Goal: Task Accomplishment & Management: Use online tool/utility

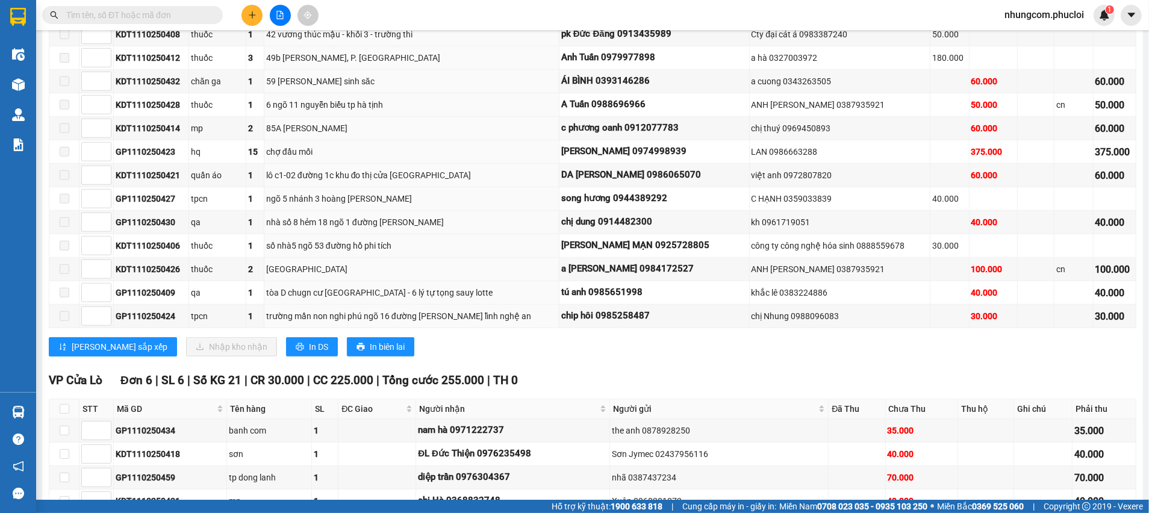
click at [188, 14] on input "text" at bounding box center [137, 14] width 142 height 13
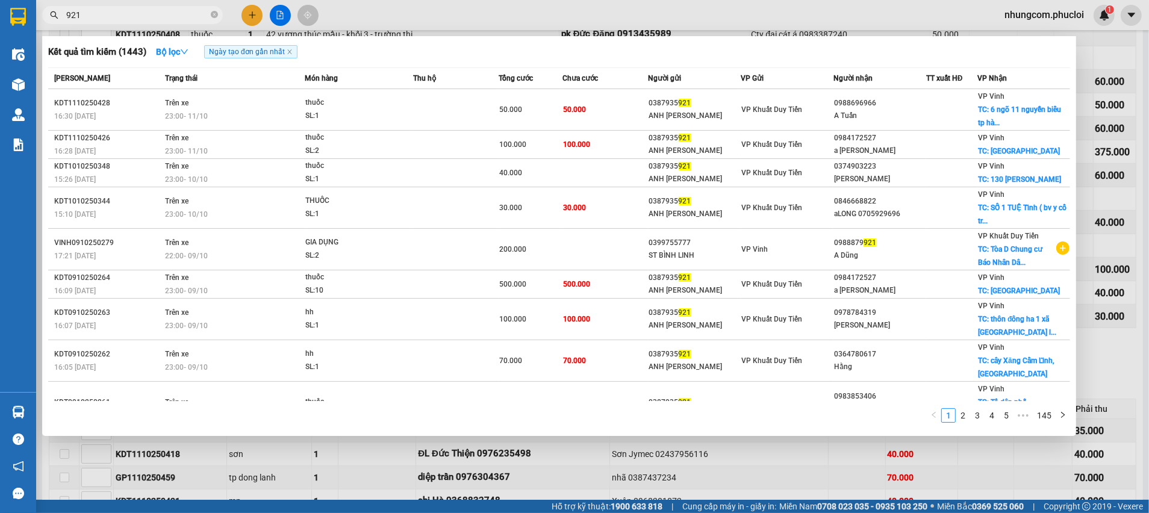
type input "921"
click at [214, 13] on icon "close-circle" at bounding box center [214, 14] width 7 height 7
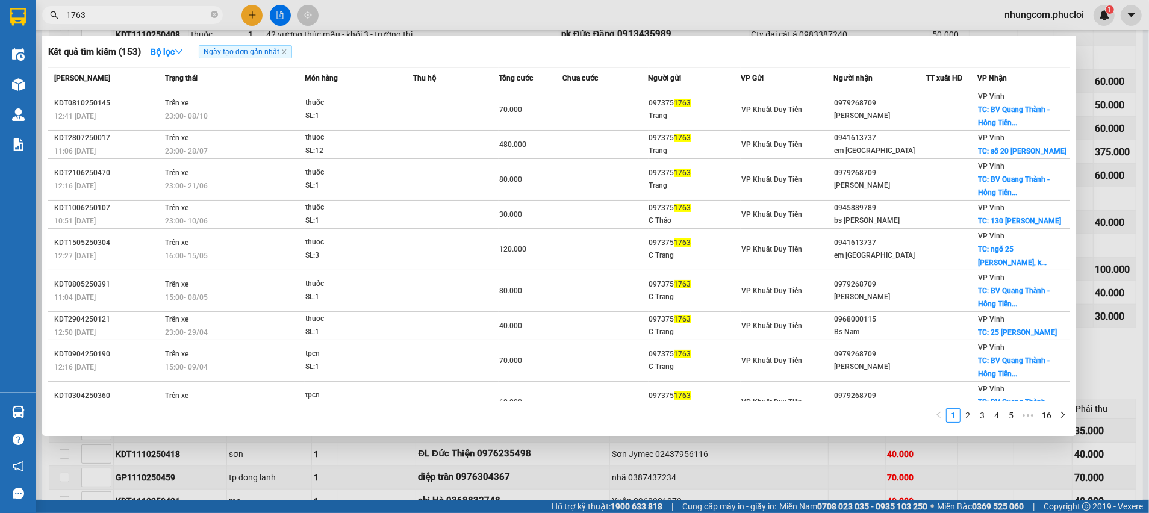
type input "1763"
click at [754, 458] on div at bounding box center [574, 256] width 1149 height 513
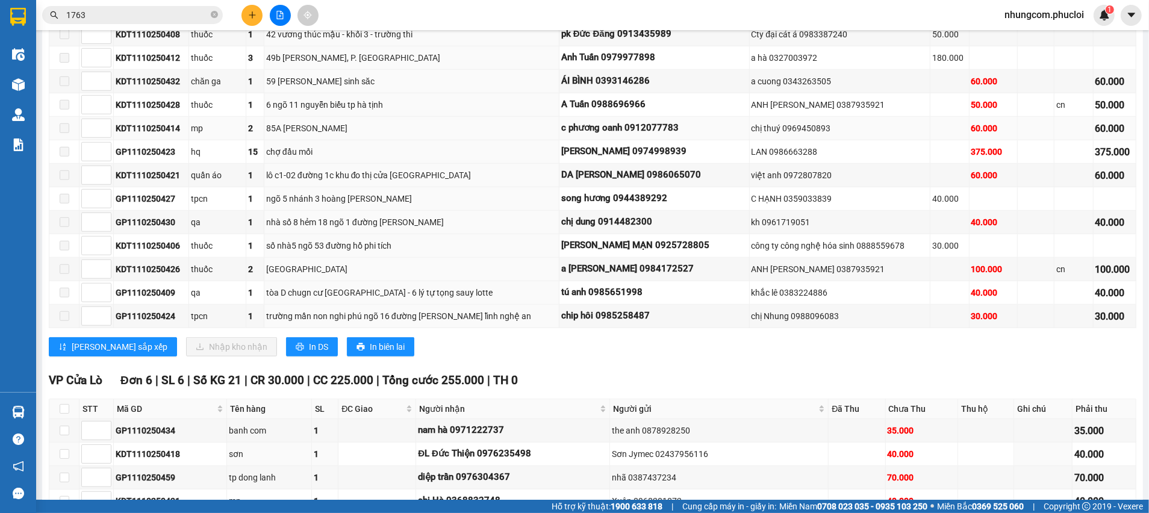
click at [313, 135] on td "85A [PERSON_NAME]" at bounding box center [411, 128] width 295 height 23
click at [549, 368] on div "TỔNG Đơn 45 | SL 106 | Số KG 73 | CR 920.000 | CC 3.110.000 | Tổng cước 4.030.0…" at bounding box center [592, 64] width 1087 height 1354
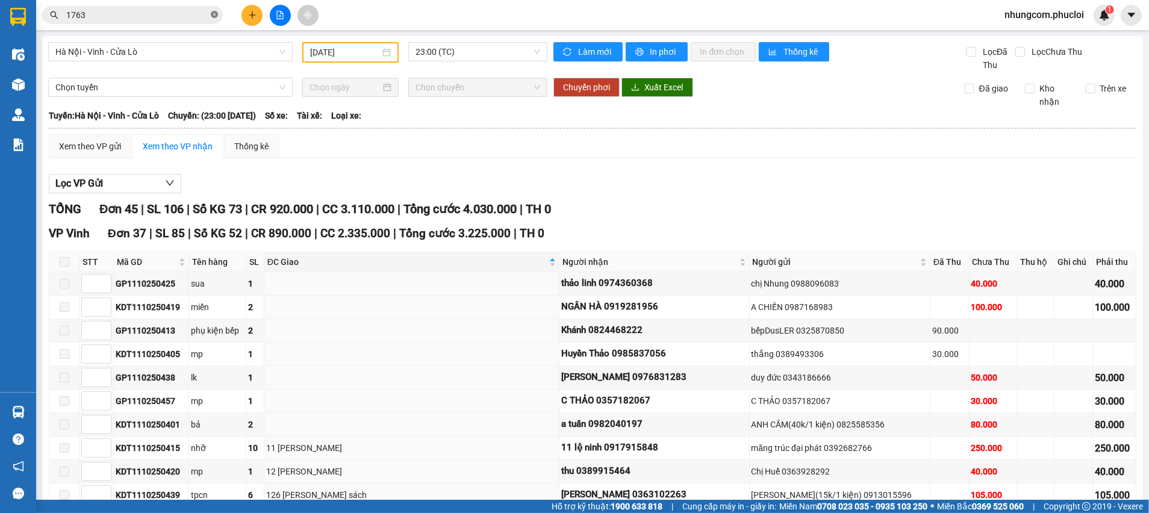
click at [213, 16] on icon "close-circle" at bounding box center [214, 14] width 7 height 7
click at [265, 47] on span "Hà Nội - Vinh - Cửa Lò" at bounding box center [170, 52] width 230 height 18
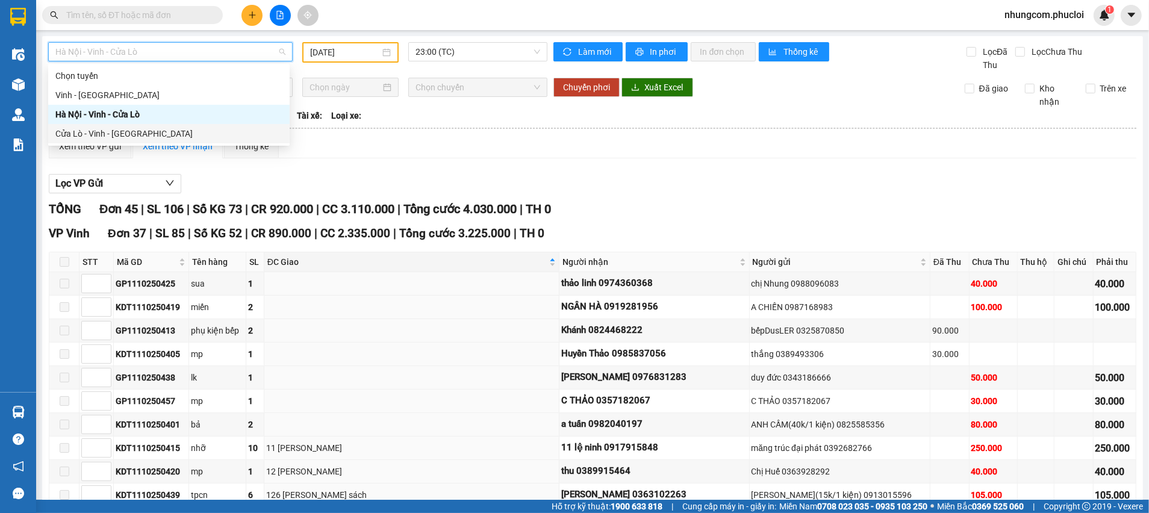
click at [93, 136] on div "Cửa Lò - Vinh - [GEOGRAPHIC_DATA]" at bounding box center [168, 133] width 227 height 13
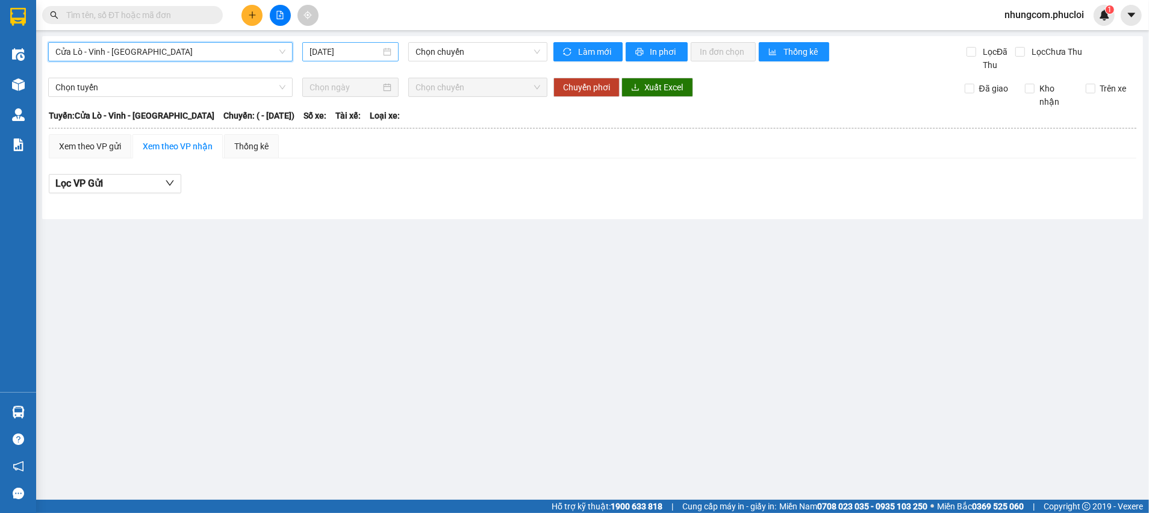
click at [386, 47] on div "[DATE]" at bounding box center [350, 51] width 82 height 13
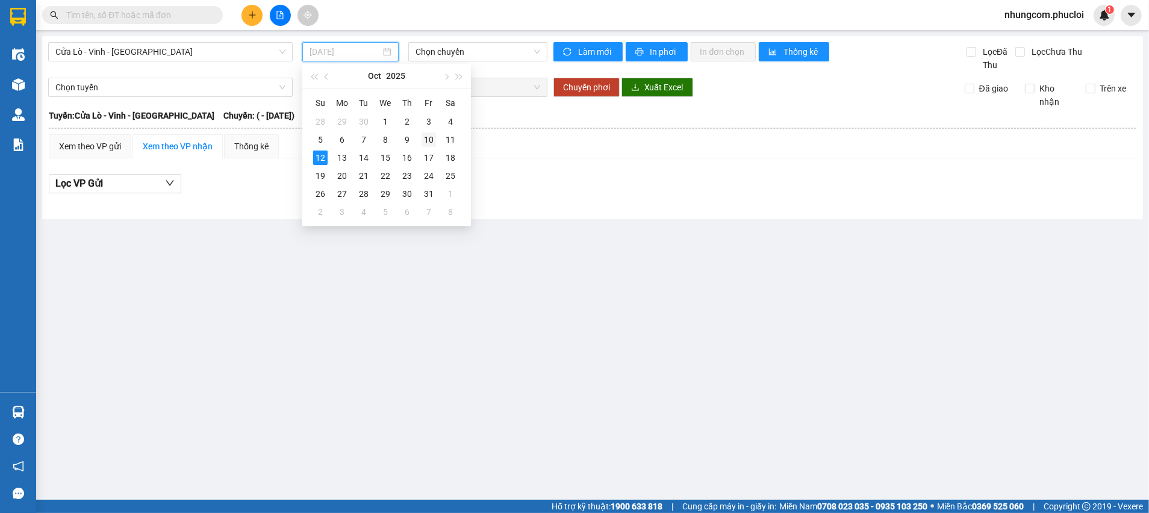
click at [432, 140] on div "10" at bounding box center [428, 139] width 14 height 14
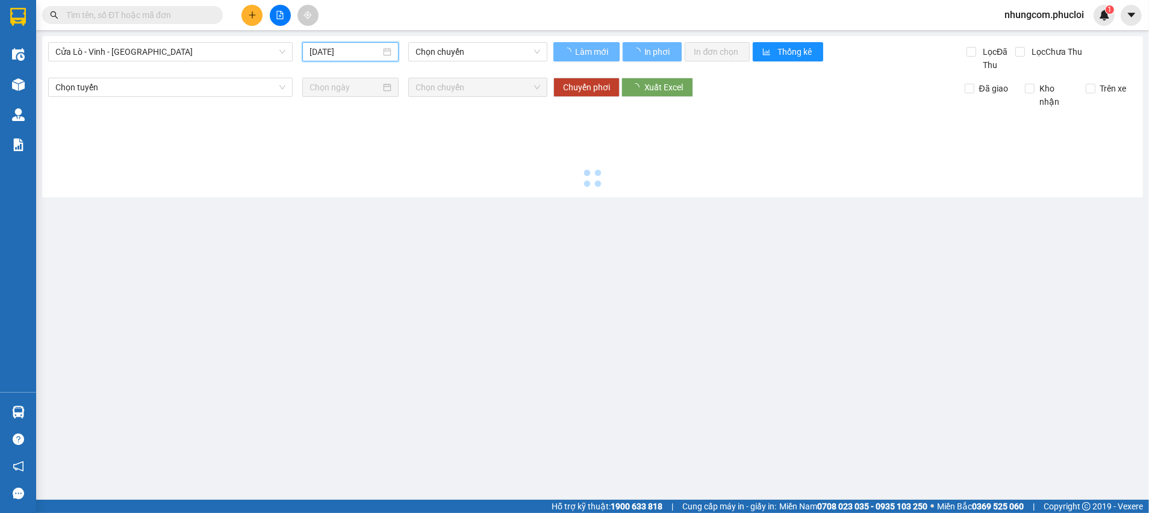
type input "[DATE]"
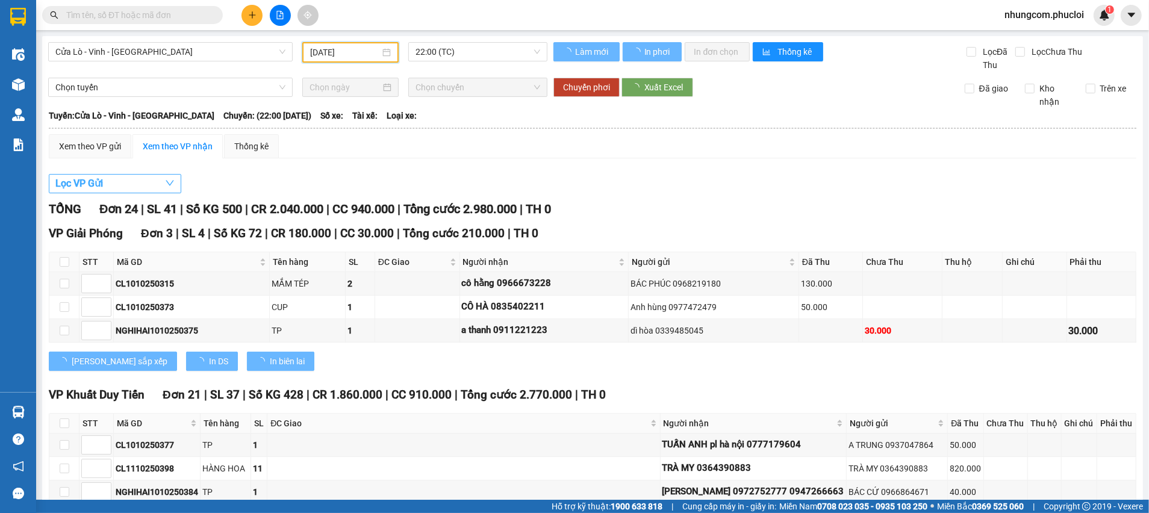
click at [141, 183] on button "Lọc VP Gửi" at bounding box center [115, 183] width 132 height 19
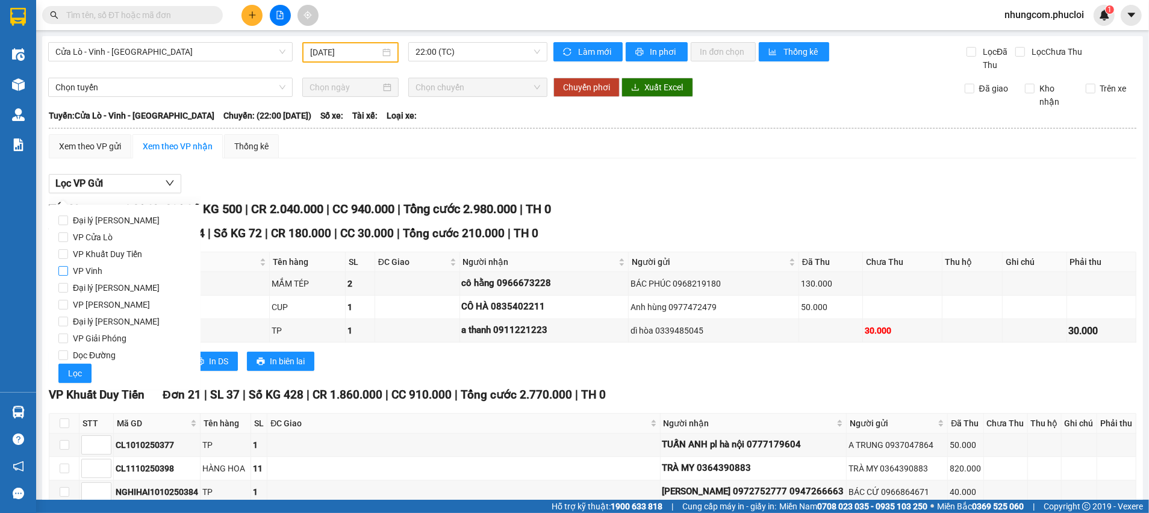
click at [95, 273] on span "VP Vinh" at bounding box center [87, 270] width 39 height 17
click at [68, 273] on input "VP Vinh" at bounding box center [63, 271] width 10 height 10
checkbox input "true"
click at [75, 374] on span "Lọc" at bounding box center [75, 373] width 14 height 13
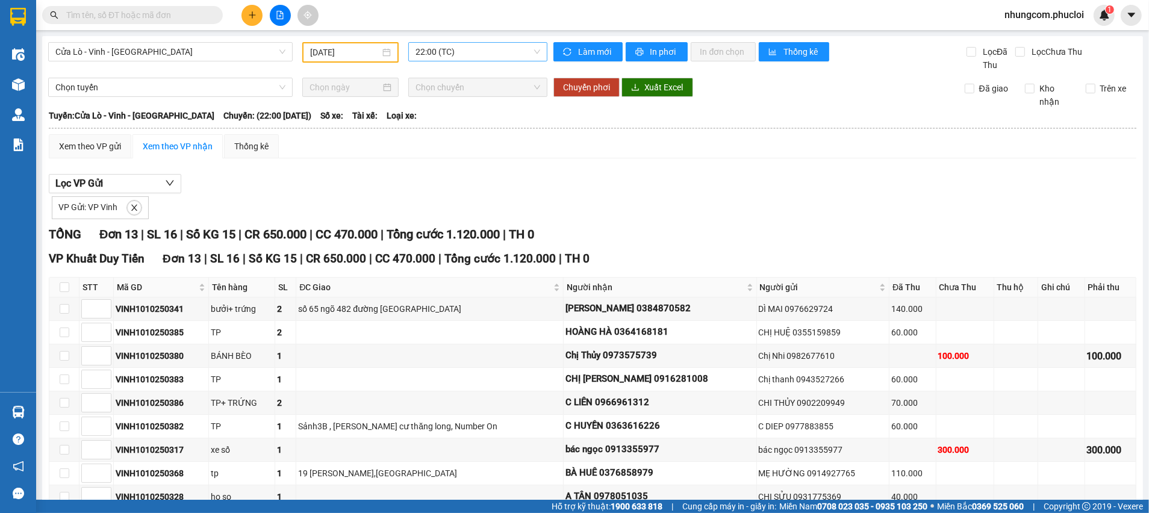
click at [464, 53] on span "22:00 (TC)" at bounding box center [477, 52] width 124 height 18
click at [173, 7] on span at bounding box center [132, 15] width 181 height 18
click at [178, 13] on input "text" at bounding box center [137, 14] width 142 height 13
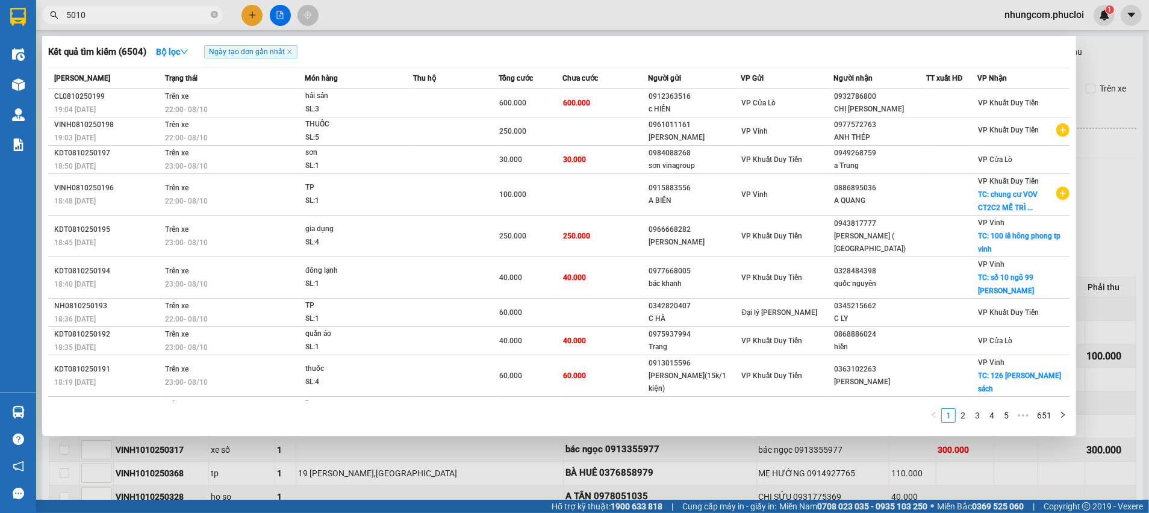
type input "50107"
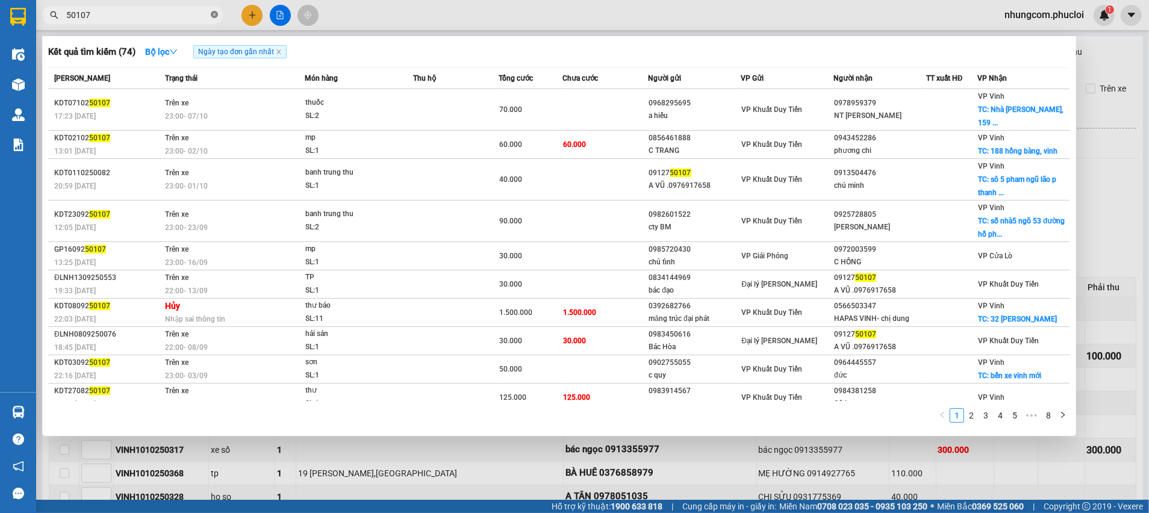
click at [213, 15] on icon "close-circle" at bounding box center [214, 14] width 7 height 7
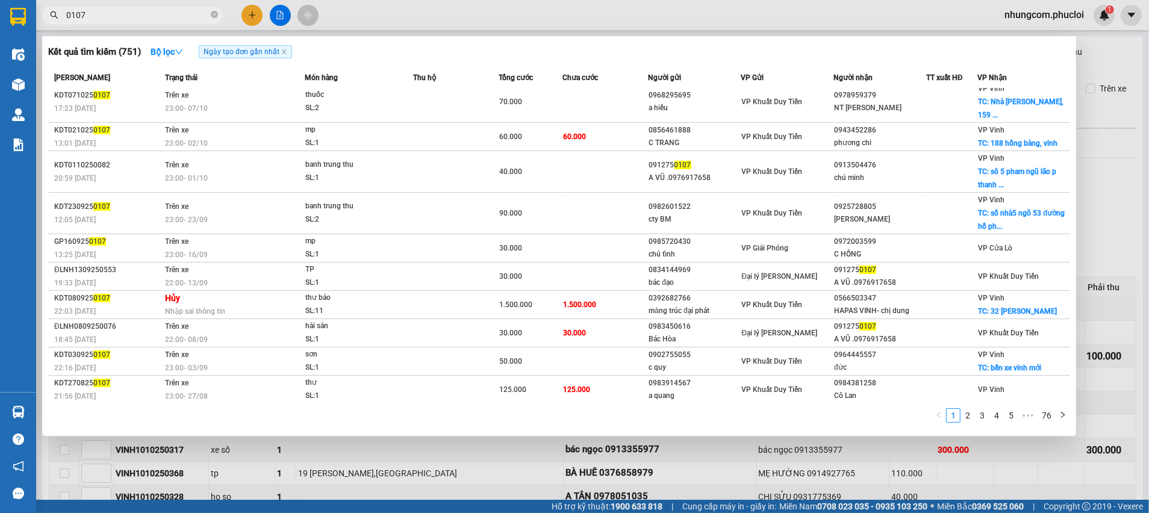
scroll to position [10, 0]
type input "0107"
click at [214, 17] on icon "close-circle" at bounding box center [214, 14] width 7 height 7
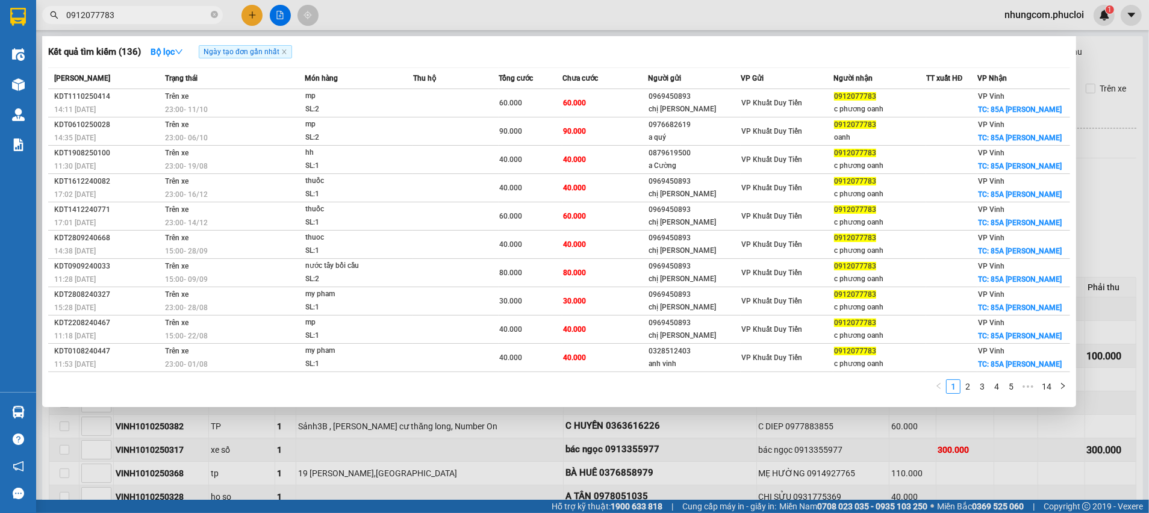
type input "0912077783"
click at [214, 13] on icon "close-circle" at bounding box center [214, 14] width 7 height 7
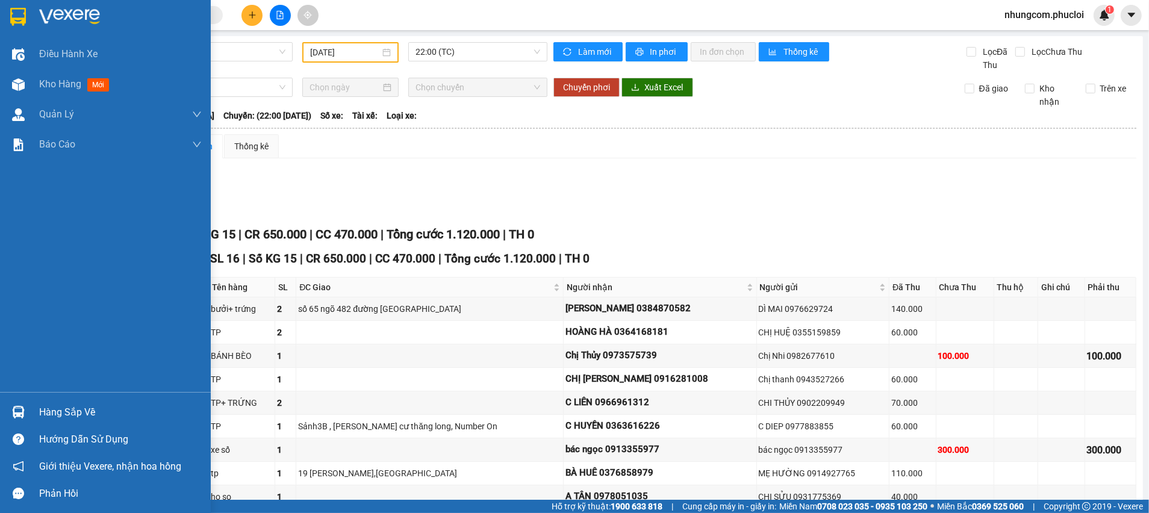
click at [64, 412] on div "Hàng sắp về" at bounding box center [120, 412] width 163 height 18
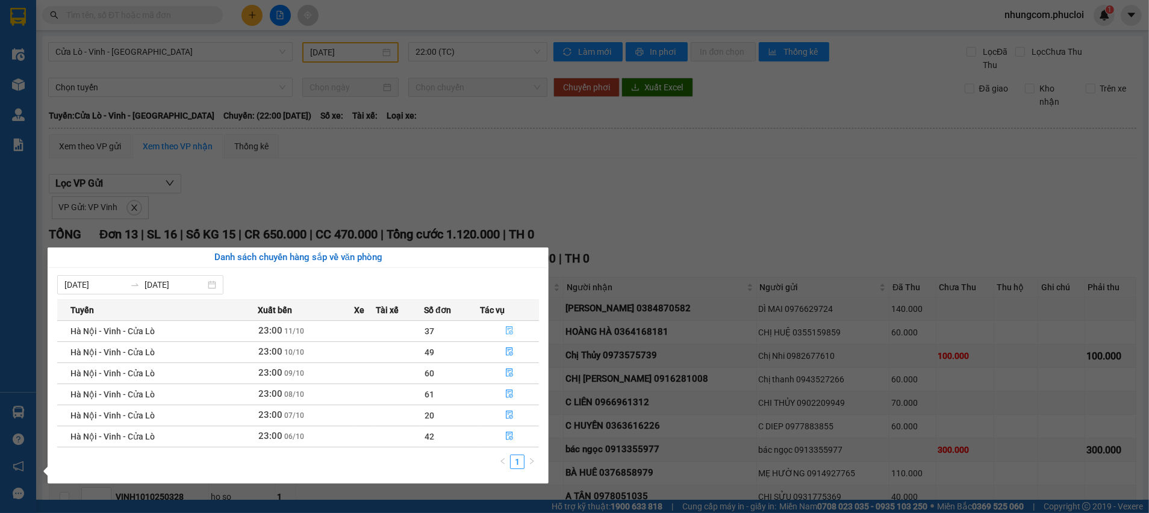
click at [509, 329] on icon "file-done" at bounding box center [509, 330] width 8 height 8
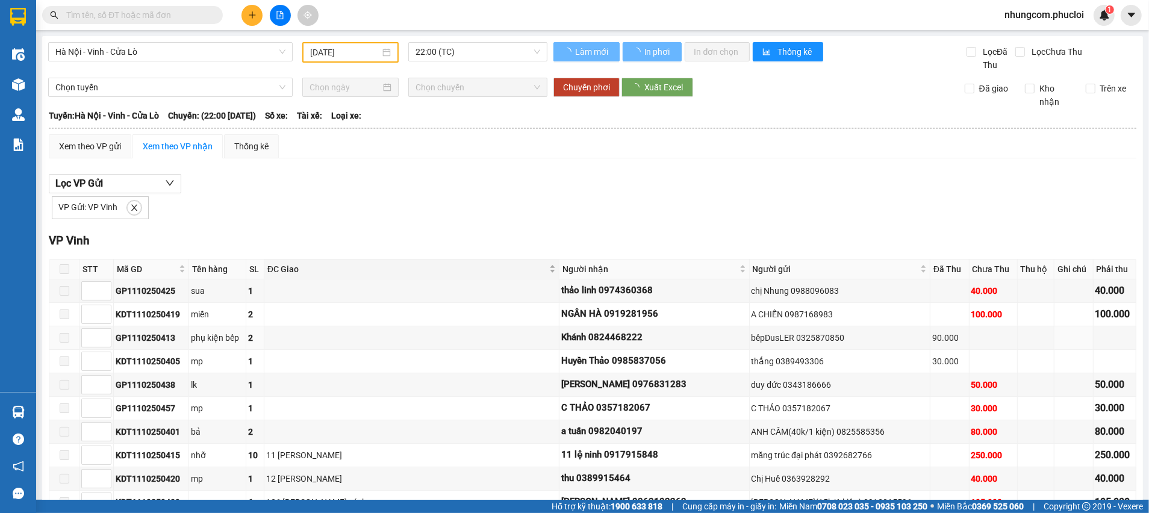
click at [536, 272] on div "ĐC Giao" at bounding box center [411, 268] width 288 height 13
type input "[DATE]"
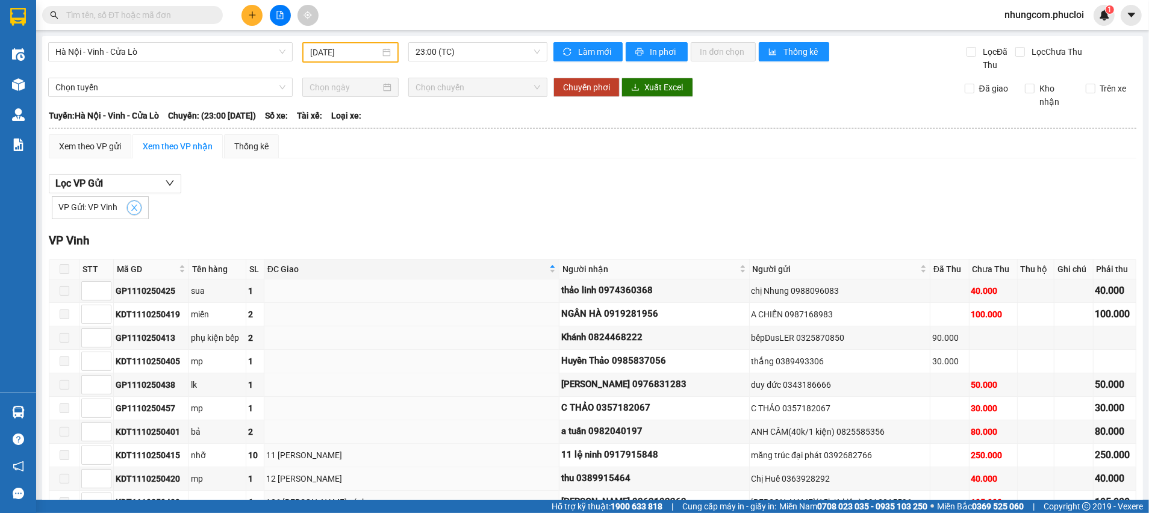
click at [131, 202] on button "button" at bounding box center [134, 207] width 14 height 14
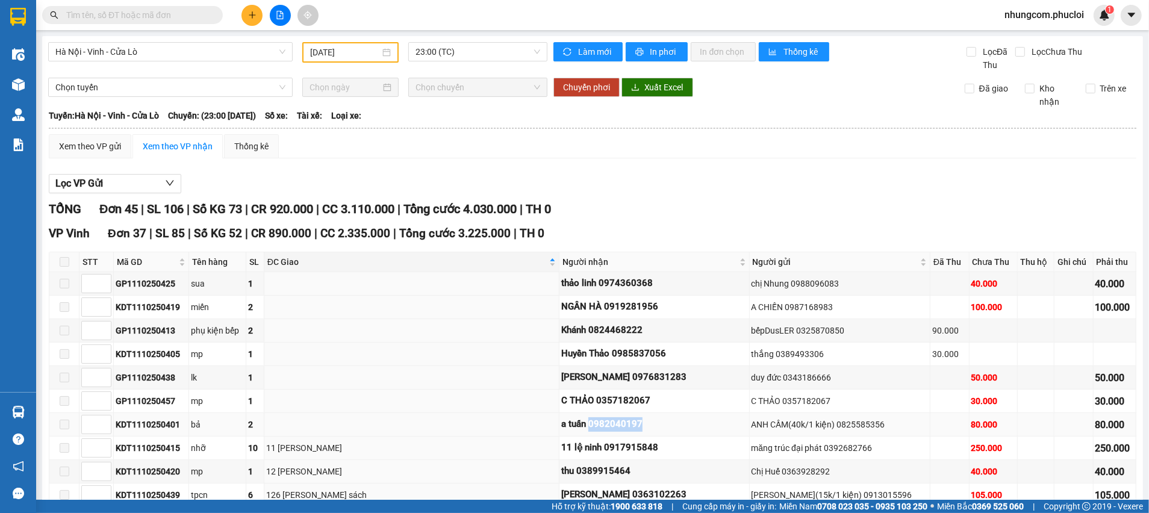
drag, startPoint x: 576, startPoint y: 423, endPoint x: 635, endPoint y: 420, distance: 59.0
click at [635, 420] on div "a tuấn 0982040197" at bounding box center [654, 424] width 186 height 14
copy div "0982040197"
click at [280, 52] on span "Hà Nội - Vinh - Cửa Lò" at bounding box center [170, 52] width 230 height 18
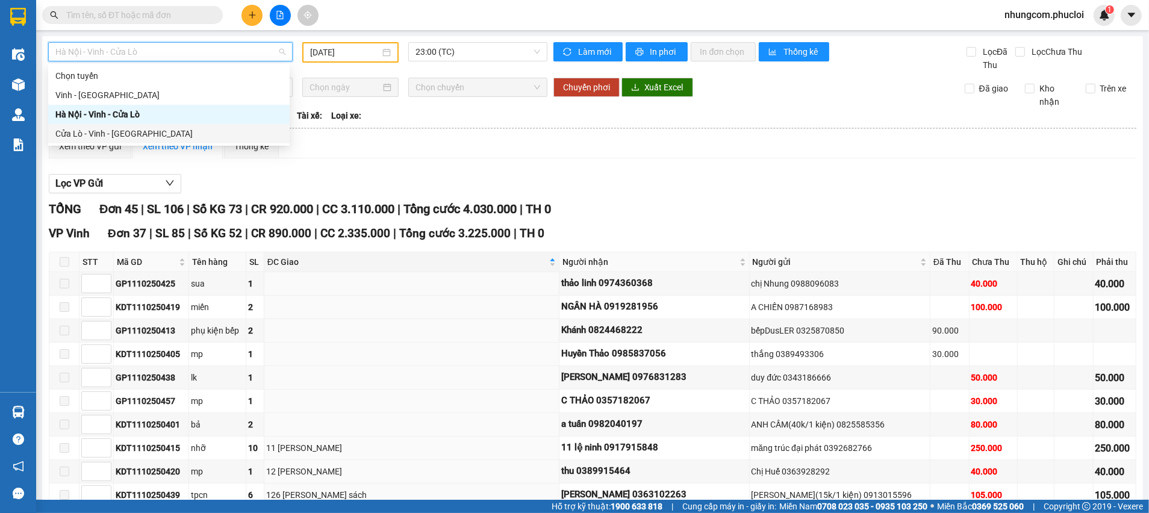
click at [138, 136] on div "Cửa Lò - Vinh - [GEOGRAPHIC_DATA]" at bounding box center [168, 133] width 227 height 13
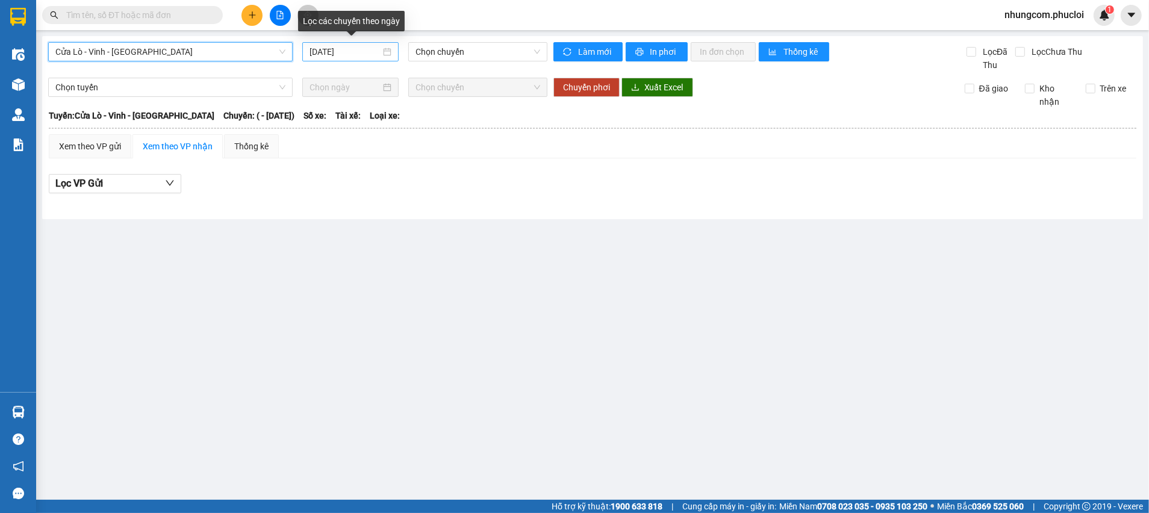
click at [387, 52] on div "[DATE]" at bounding box center [350, 51] width 82 height 13
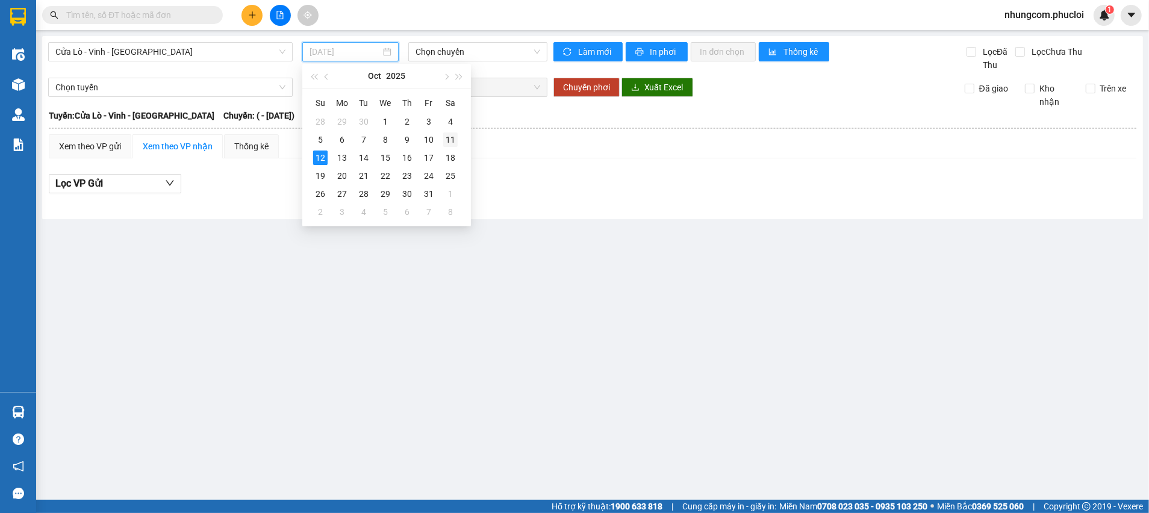
click at [449, 135] on div "11" at bounding box center [450, 139] width 14 height 14
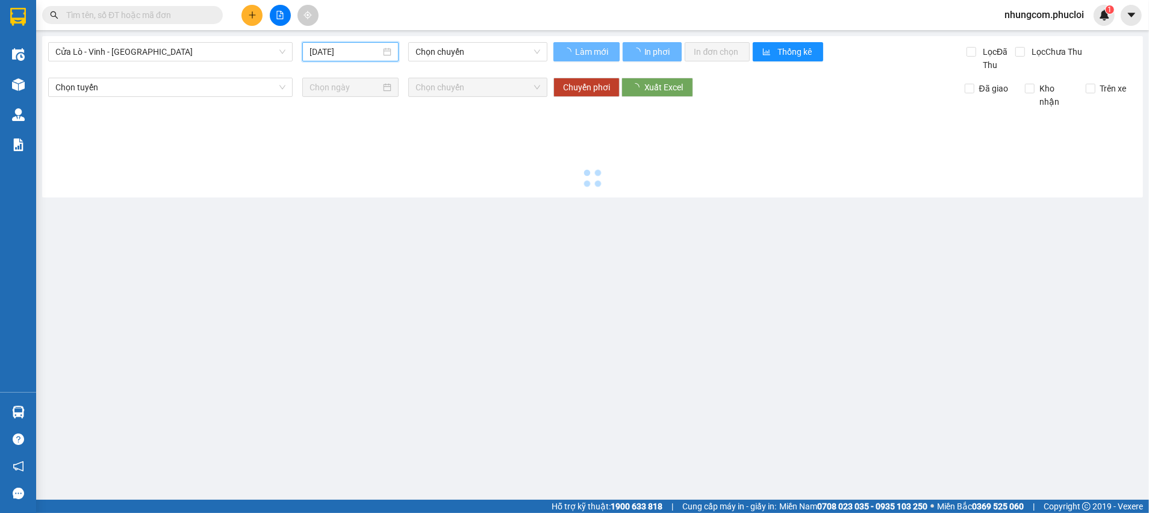
type input "[DATE]"
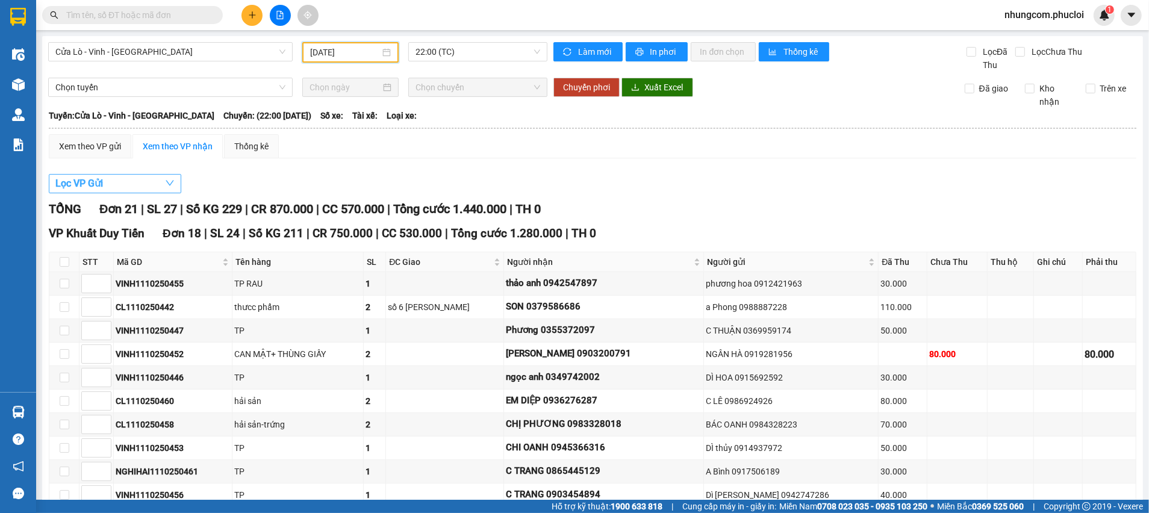
click at [113, 179] on button "Lọc VP Gửi" at bounding box center [115, 183] width 132 height 19
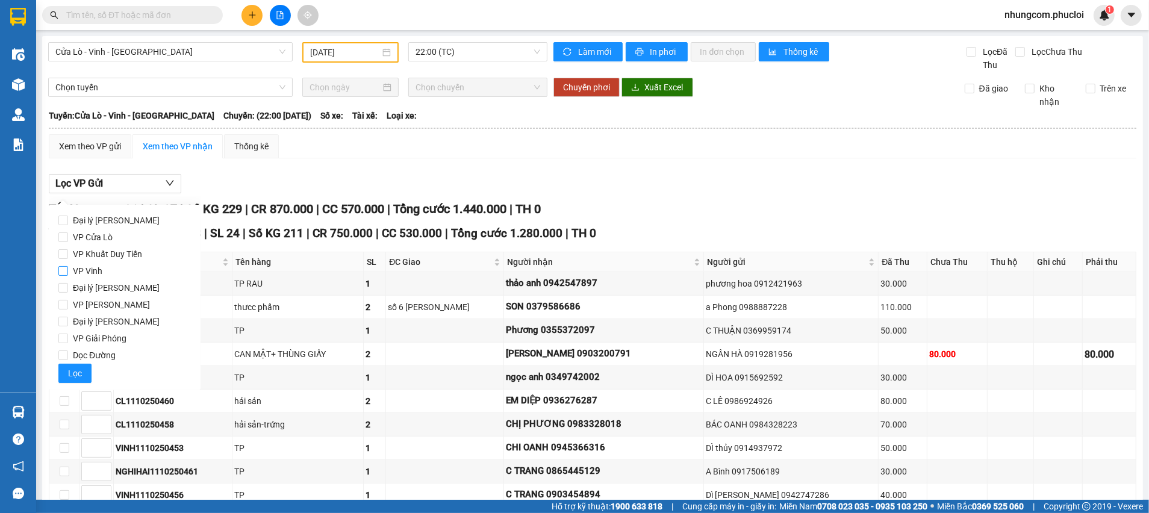
click at [81, 272] on span "VP Vinh" at bounding box center [87, 270] width 39 height 17
click at [68, 272] on input "VP Vinh" at bounding box center [63, 271] width 10 height 10
checkbox input "true"
click at [70, 373] on span "Lọc" at bounding box center [75, 373] width 14 height 13
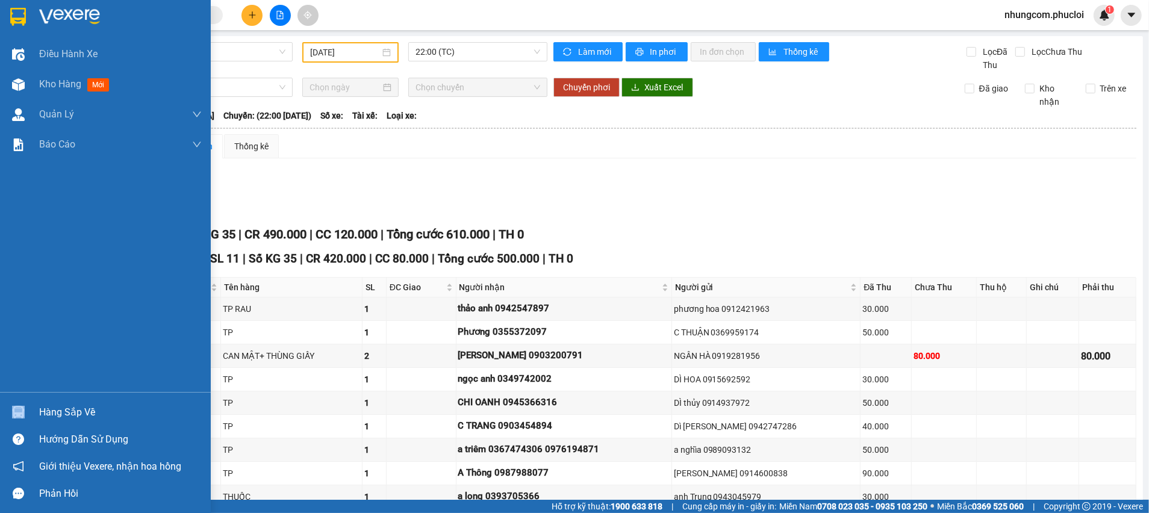
drag, startPoint x: 35, startPoint y: 411, endPoint x: 42, endPoint y: 412, distance: 7.4
click at [40, 412] on div "Hàng sắp về" at bounding box center [105, 412] width 211 height 27
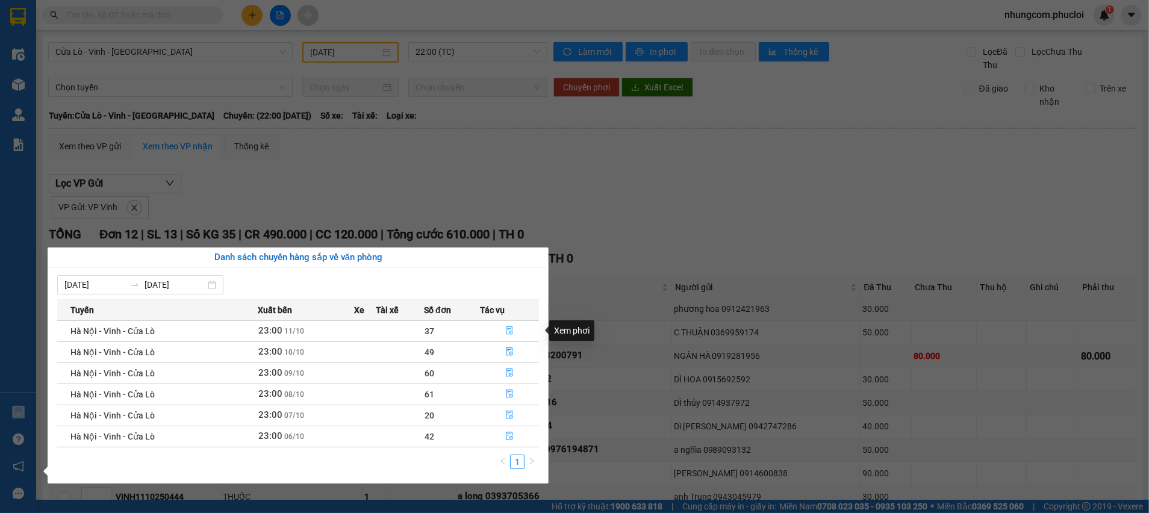
click at [511, 330] on icon "file-done" at bounding box center [509, 330] width 8 height 8
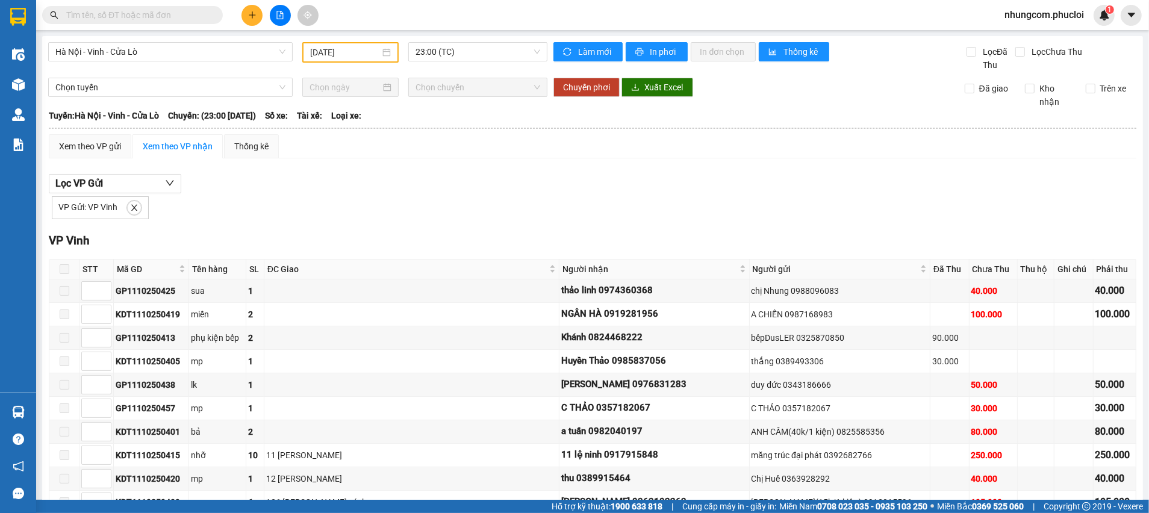
click at [140, 206] on span at bounding box center [134, 208] width 16 height 16
click at [135, 206] on icon "close" at bounding box center [134, 208] width 6 height 6
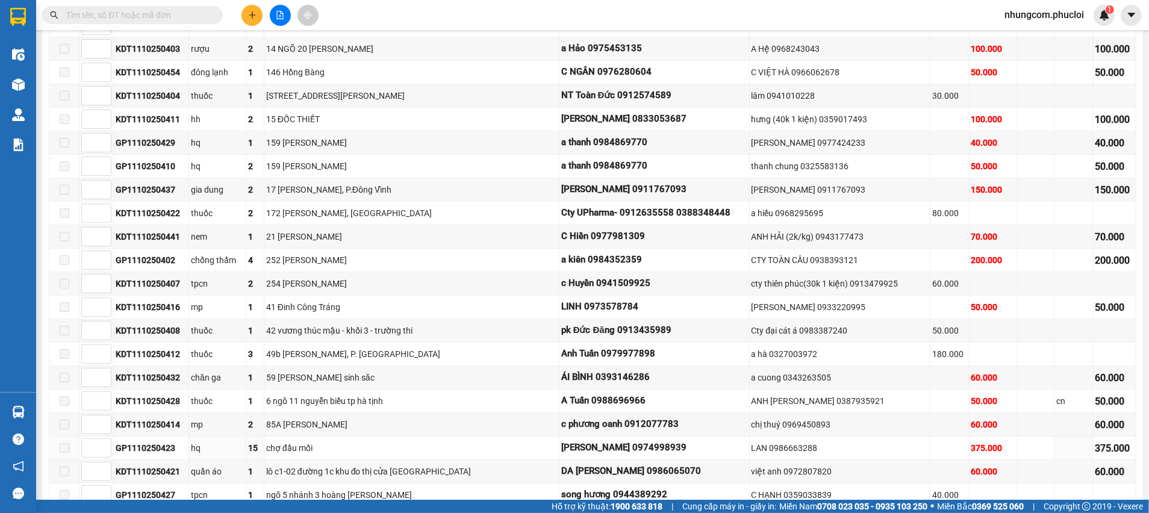
scroll to position [349, 0]
